Goal: Navigation & Orientation: Find specific page/section

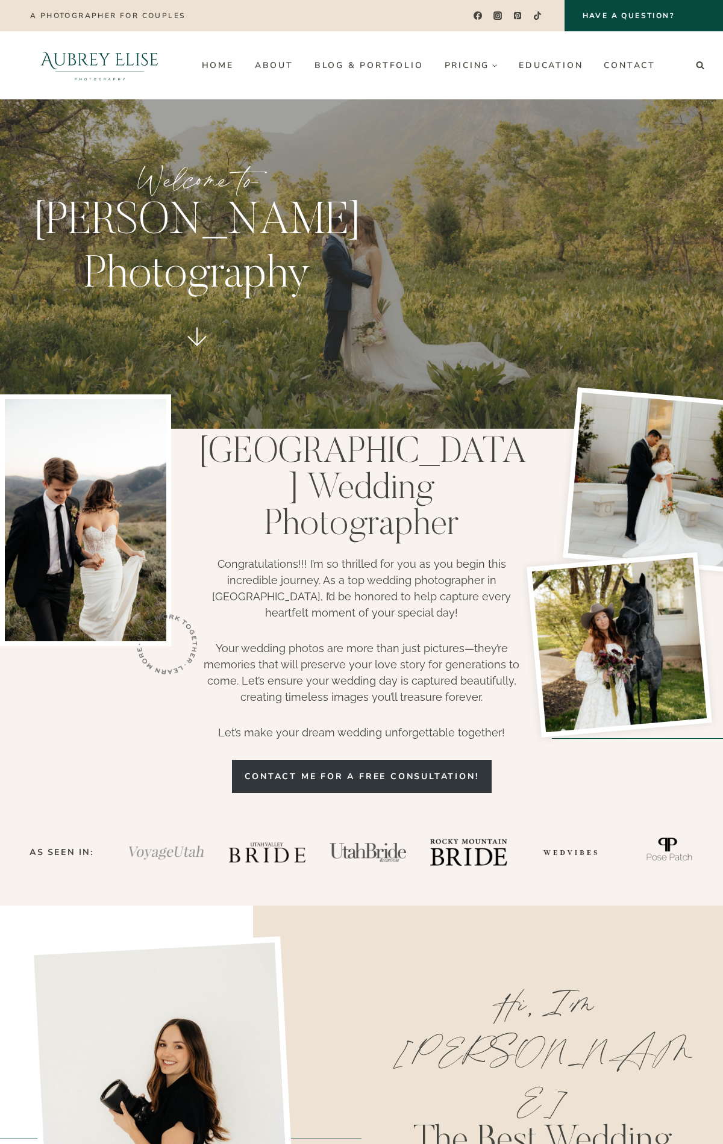
scroll to position [4321, 0]
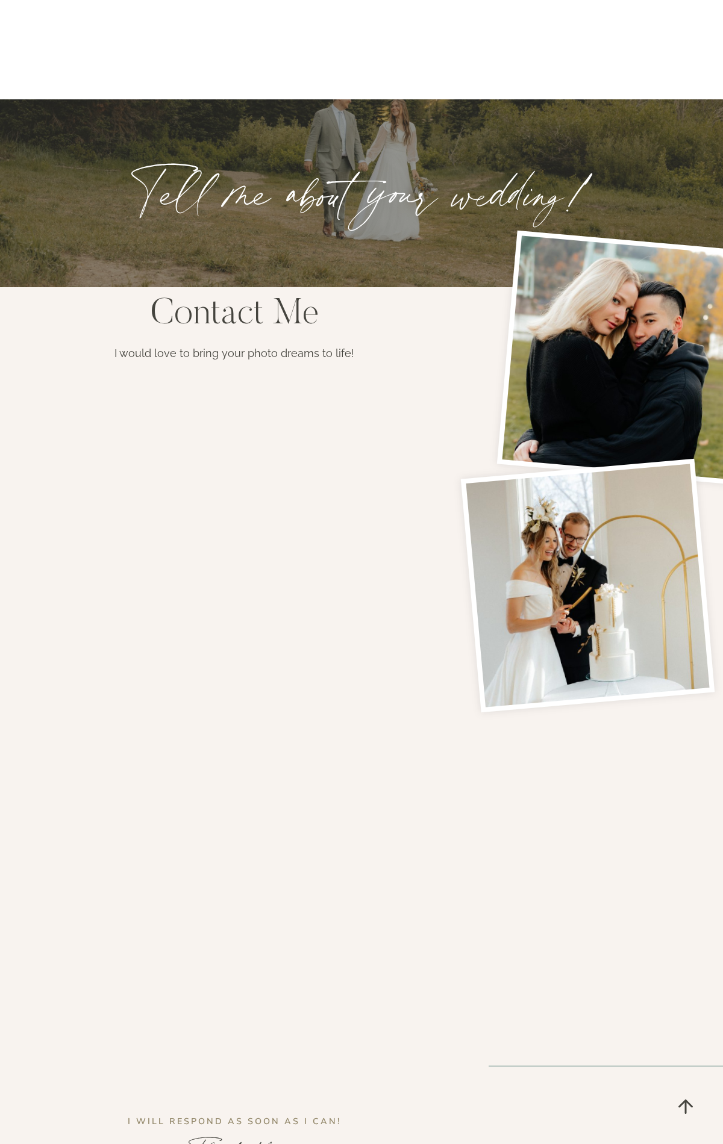
scroll to position [1279, 0]
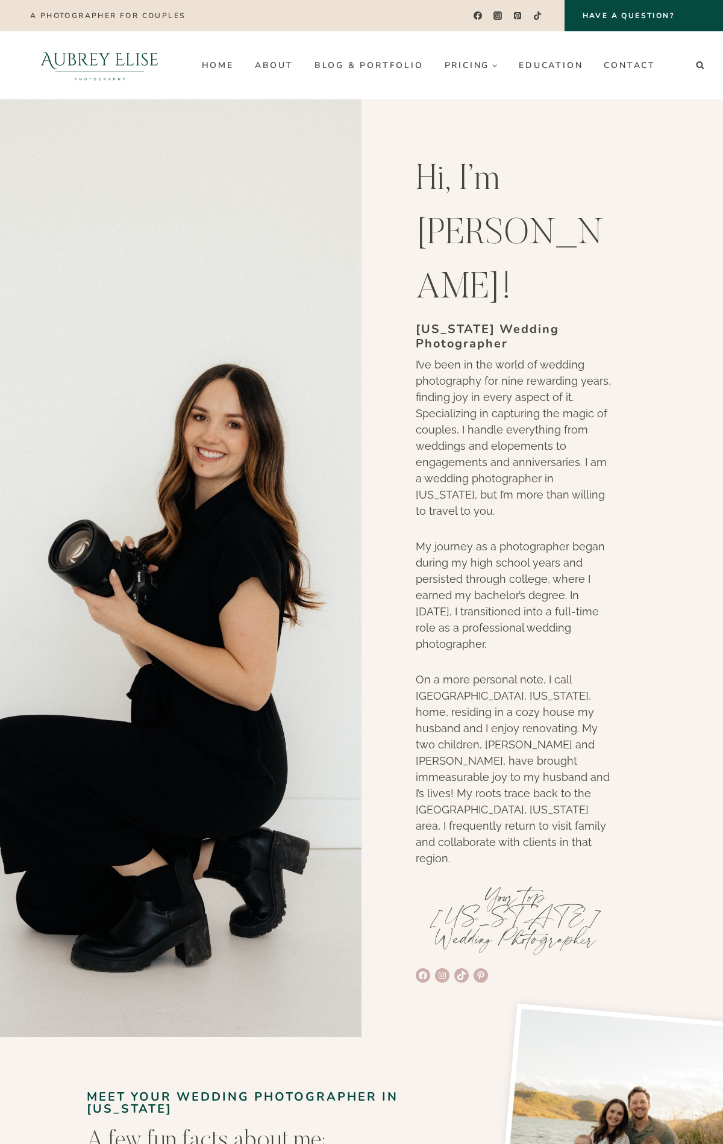
scroll to position [2968, 0]
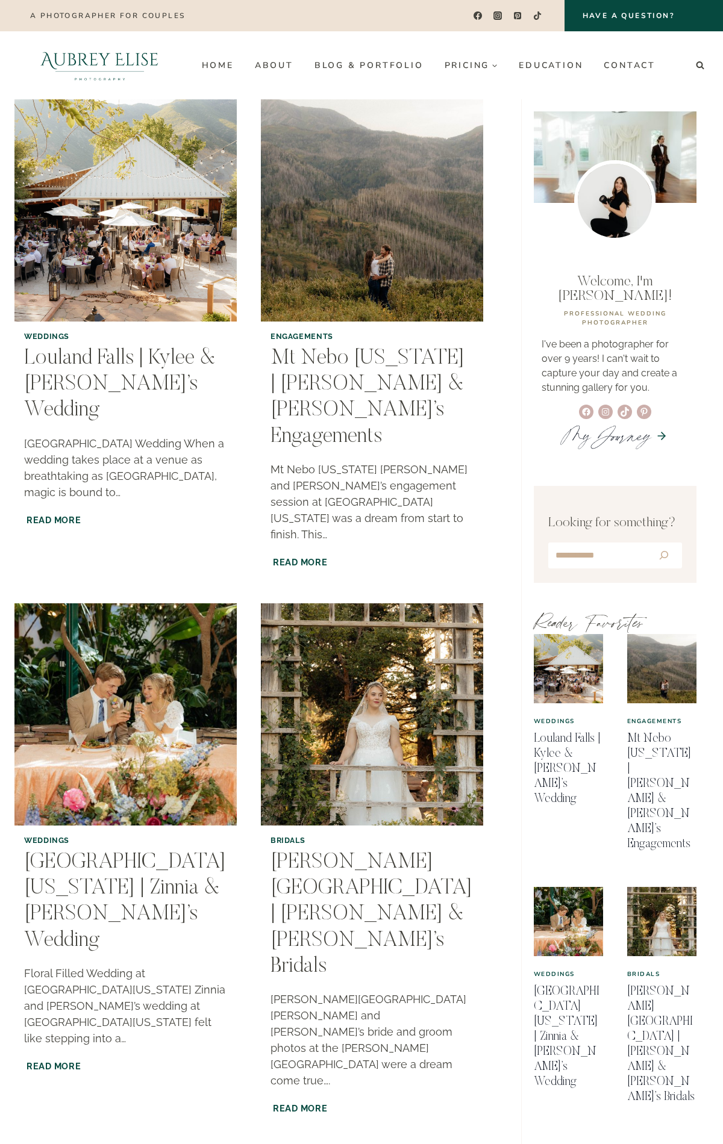
scroll to position [1828, 0]
